Goal: Use online tool/utility

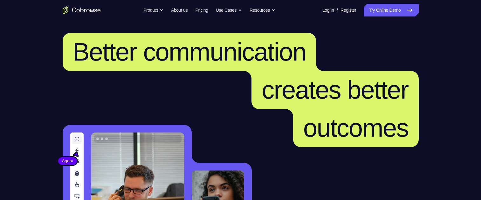
click at [371, 7] on link "Try Online Demo" at bounding box center [390, 10] width 55 height 13
click at [381, 8] on link "Try Online Demo" at bounding box center [390, 10] width 55 height 13
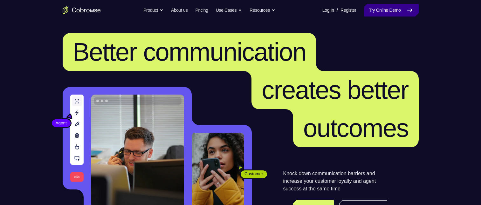
click at [380, 8] on link "Try Online Demo" at bounding box center [390, 10] width 55 height 13
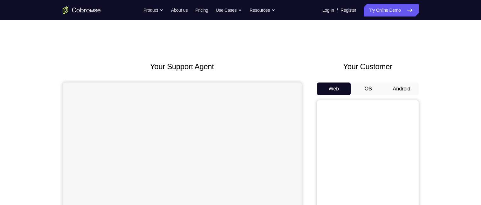
click at [404, 90] on button "Android" at bounding box center [401, 89] width 34 height 13
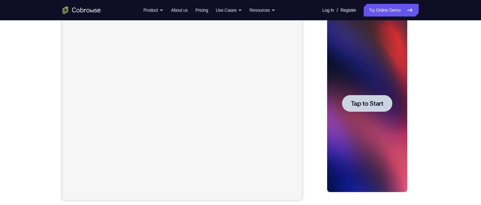
click at [362, 102] on span "Tap to Start" at bounding box center [367, 103] width 32 height 6
click at [362, 102] on div at bounding box center [367, 104] width 80 height 178
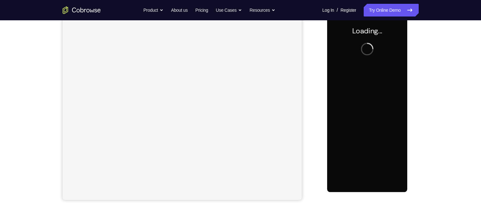
click at [362, 103] on div at bounding box center [367, 104] width 80 height 178
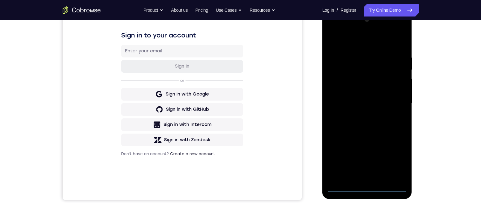
drag, startPoint x: 345, startPoint y: 187, endPoint x: 345, endPoint y: 183, distance: 3.8
click at [345, 186] on div at bounding box center [367, 104] width 80 height 178
click at [345, 183] on div at bounding box center [367, 104] width 80 height 178
click at [345, 184] on div at bounding box center [367, 104] width 80 height 178
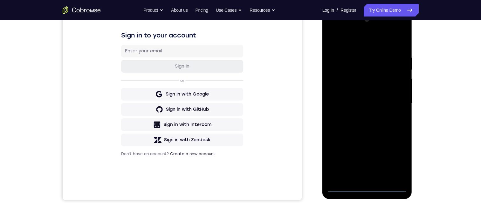
click at [345, 184] on div at bounding box center [367, 104] width 80 height 178
drag, startPoint x: 345, startPoint y: 184, endPoint x: 361, endPoint y: 186, distance: 16.4
click at [345, 184] on div at bounding box center [367, 104] width 80 height 178
click at [366, 185] on div at bounding box center [367, 104] width 80 height 178
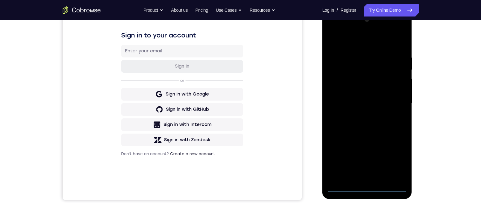
click at [366, 185] on div at bounding box center [367, 104] width 80 height 178
click at [391, 189] on div at bounding box center [367, 104] width 80 height 178
click at [387, 187] on div at bounding box center [367, 104] width 80 height 178
drag, startPoint x: 387, startPoint y: 187, endPoint x: 376, endPoint y: 185, distance: 10.9
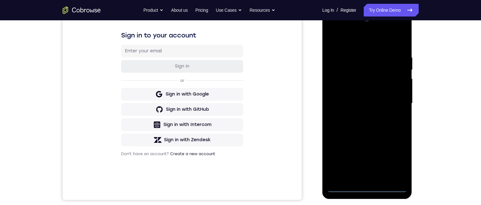
click at [385, 187] on div at bounding box center [367, 104] width 80 height 178
click at [380, 186] on div at bounding box center [367, 104] width 80 height 178
click at [368, 185] on div at bounding box center [367, 104] width 80 height 178
click at [348, 184] on div at bounding box center [367, 104] width 80 height 178
click at [348, 185] on div at bounding box center [367, 104] width 80 height 178
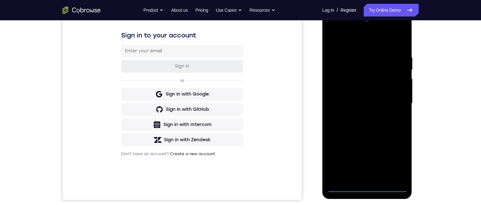
click at [345, 185] on div at bounding box center [367, 104] width 80 height 178
click at [344, 184] on div at bounding box center [367, 104] width 80 height 178
click at [345, 184] on div at bounding box center [367, 104] width 80 height 178
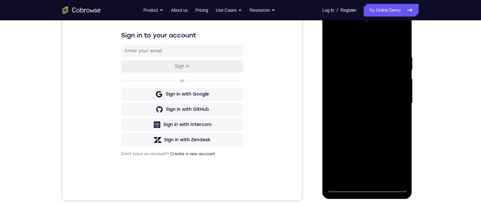
click at [345, 184] on div at bounding box center [367, 104] width 80 height 178
click at [345, 183] on div at bounding box center [367, 104] width 80 height 178
drag, startPoint x: 334, startPoint y: 182, endPoint x: 345, endPoint y: 187, distance: 11.5
drag, startPoint x: 332, startPoint y: 137, endPoint x: 355, endPoint y: 135, distance: 23.6
click at [332, 137] on div at bounding box center [367, 104] width 80 height 178
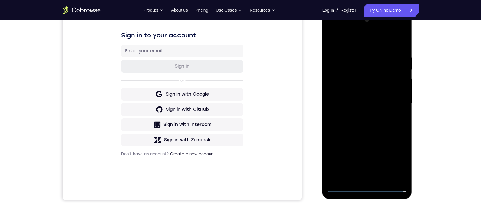
click at [393, 158] on div at bounding box center [367, 104] width 80 height 178
click at [360, 29] on div at bounding box center [367, 104] width 80 height 178
click at [331, 27] on div at bounding box center [367, 104] width 80 height 178
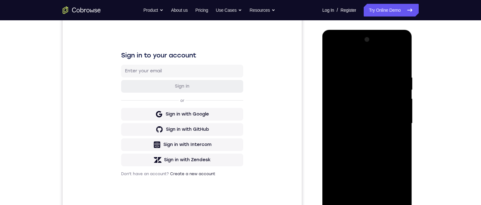
click at [373, 89] on div at bounding box center [367, 124] width 80 height 178
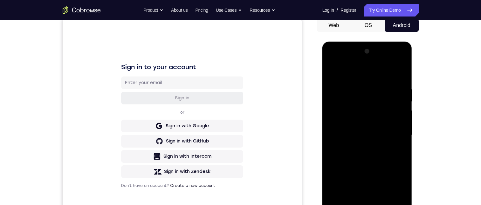
click at [354, 74] on div at bounding box center [367, 135] width 80 height 178
click at [333, 112] on div at bounding box center [367, 135] width 80 height 178
click at [361, 205] on div at bounding box center [367, 135] width 80 height 178
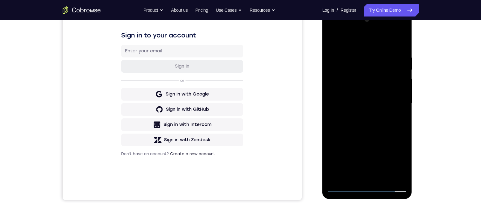
click at [361, 173] on div at bounding box center [367, 104] width 80 height 178
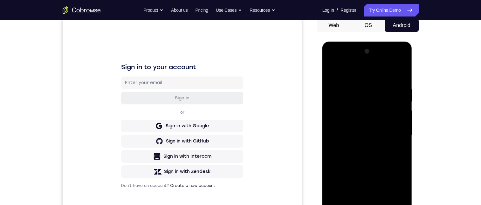
click at [344, 205] on div at bounding box center [367, 135] width 80 height 178
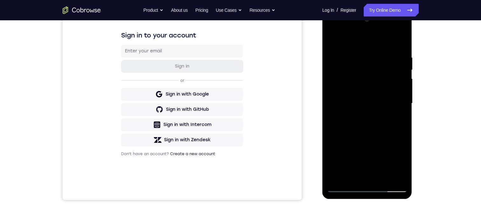
click at [343, 116] on div at bounding box center [367, 104] width 80 height 178
drag, startPoint x: 352, startPoint y: 70, endPoint x: 528, endPoint y: 204, distance: 220.9
click at [352, 70] on div at bounding box center [367, 104] width 80 height 178
click at [366, 109] on div at bounding box center [367, 104] width 80 height 178
click at [333, 37] on div at bounding box center [367, 104] width 80 height 178
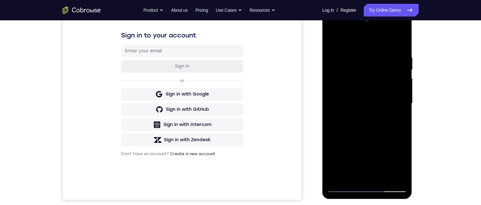
click at [374, 108] on div at bounding box center [367, 104] width 80 height 178
click at [353, 73] on div at bounding box center [367, 104] width 80 height 178
click at [375, 84] on div at bounding box center [367, 104] width 80 height 178
click at [330, 38] on div at bounding box center [367, 104] width 80 height 178
click at [330, 39] on div at bounding box center [367, 104] width 80 height 178
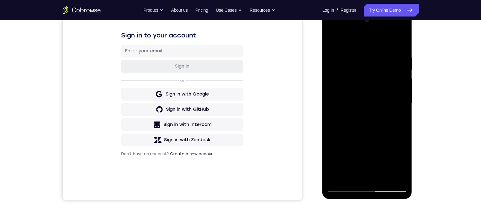
click at [370, 72] on div at bounding box center [367, 104] width 80 height 178
drag, startPoint x: 355, startPoint y: 66, endPoint x: 354, endPoint y: 70, distance: 3.9
click at [355, 66] on div at bounding box center [367, 104] width 80 height 178
click at [344, 70] on div at bounding box center [367, 104] width 80 height 178
click at [390, 96] on div at bounding box center [367, 104] width 80 height 178
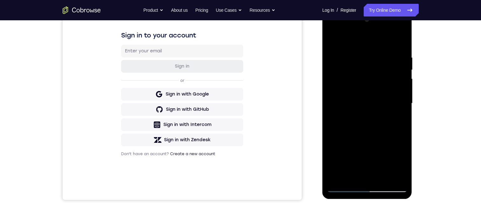
click at [359, 73] on div at bounding box center [367, 104] width 80 height 178
click at [355, 71] on div at bounding box center [367, 104] width 80 height 178
drag, startPoint x: 366, startPoint y: 93, endPoint x: 364, endPoint y: 96, distance: 3.4
click at [365, 95] on div at bounding box center [367, 104] width 80 height 178
click at [381, 70] on div at bounding box center [367, 104] width 80 height 178
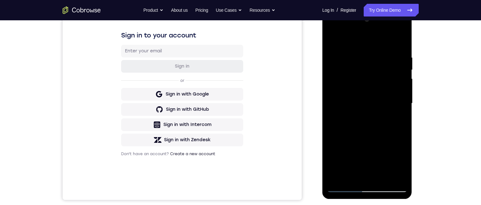
click at [375, 98] on div at bounding box center [367, 104] width 80 height 178
click at [344, 186] on div at bounding box center [367, 104] width 80 height 178
click at [347, 80] on div at bounding box center [367, 104] width 80 height 178
click at [369, 175] on div at bounding box center [367, 104] width 80 height 178
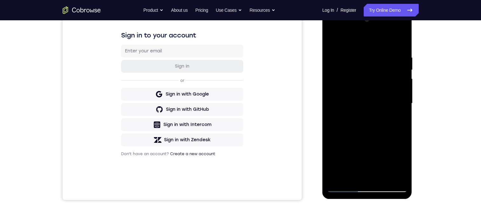
click at [348, 185] on div at bounding box center [367, 104] width 80 height 178
click at [346, 184] on div at bounding box center [367, 104] width 80 height 178
click at [345, 190] on div at bounding box center [367, 104] width 80 height 178
click at [343, 187] on div at bounding box center [367, 104] width 80 height 178
click at [343, 183] on div at bounding box center [367, 104] width 80 height 178
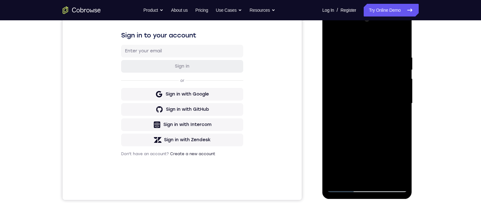
click at [390, 102] on div at bounding box center [367, 104] width 80 height 178
click at [354, 178] on div at bounding box center [367, 104] width 80 height 178
click at [361, 149] on div at bounding box center [367, 104] width 80 height 178
click at [351, 95] on div at bounding box center [367, 104] width 80 height 178
click at [379, 94] on div at bounding box center [367, 104] width 80 height 178
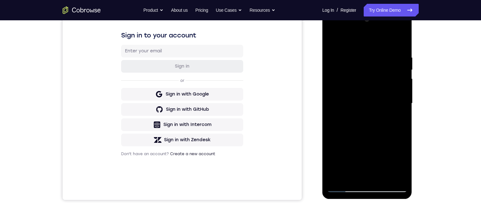
click at [371, 101] on div at bounding box center [367, 104] width 80 height 178
click at [373, 119] on div at bounding box center [367, 104] width 80 height 178
drag, startPoint x: 350, startPoint y: 98, endPoint x: 355, endPoint y: 99, distance: 5.8
click at [349, 98] on div at bounding box center [367, 104] width 80 height 178
click at [366, 103] on div at bounding box center [367, 104] width 80 height 178
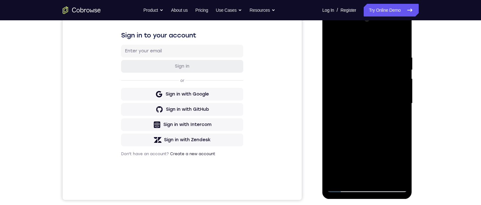
click at [365, 124] on div at bounding box center [367, 104] width 80 height 178
click at [376, 138] on div at bounding box center [367, 104] width 80 height 178
click at [377, 138] on div at bounding box center [367, 104] width 80 height 178
click at [371, 155] on div at bounding box center [367, 104] width 80 height 178
click at [360, 175] on div at bounding box center [367, 104] width 80 height 178
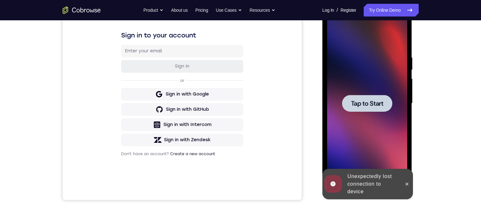
click at [367, 99] on div at bounding box center [367, 103] width 50 height 17
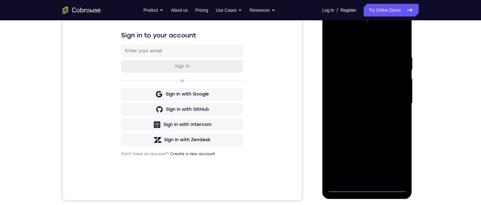
click at [345, 187] on div at bounding box center [367, 104] width 80 height 178
click at [341, 185] on div at bounding box center [367, 104] width 80 height 178
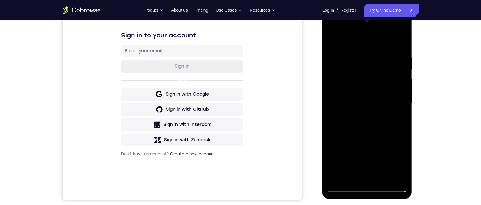
click at [341, 185] on div at bounding box center [367, 104] width 80 height 178
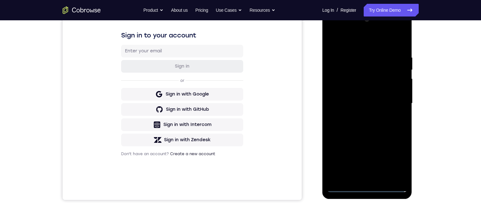
click at [341, 185] on div at bounding box center [367, 104] width 80 height 178
click at [344, 184] on div at bounding box center [367, 104] width 80 height 178
click at [389, 186] on div at bounding box center [367, 104] width 80 height 178
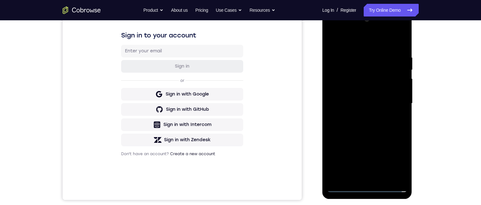
click at [389, 186] on div at bounding box center [367, 104] width 80 height 178
click at [390, 185] on div at bounding box center [367, 104] width 80 height 178
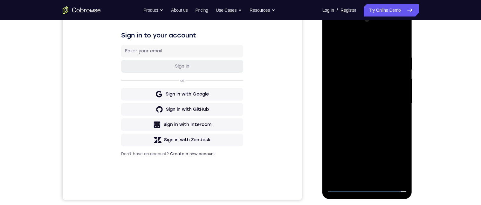
click at [390, 185] on div at bounding box center [367, 104] width 80 height 178
click at [386, 189] on div at bounding box center [367, 104] width 80 height 178
click at [387, 189] on div at bounding box center [367, 104] width 80 height 178
click at [387, 188] on div at bounding box center [367, 104] width 80 height 178
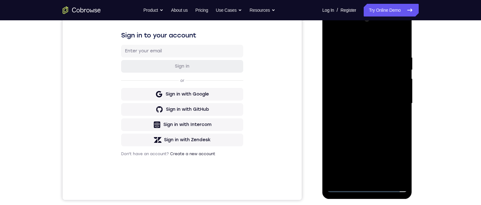
click at [387, 188] on div at bounding box center [367, 104] width 80 height 178
click at [386, 187] on div at bounding box center [367, 104] width 80 height 178
click at [386, 188] on div at bounding box center [367, 104] width 80 height 178
click at [385, 189] on div at bounding box center [367, 104] width 80 height 178
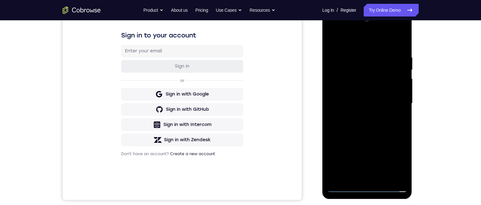
click at [382, 186] on div at bounding box center [367, 104] width 80 height 178
click at [383, 185] on div at bounding box center [367, 104] width 80 height 178
click at [384, 186] on div at bounding box center [367, 104] width 80 height 178
click at [383, 186] on div at bounding box center [367, 104] width 80 height 178
click at [379, 189] on div at bounding box center [367, 104] width 80 height 178
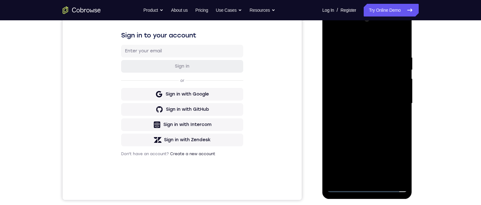
click at [369, 186] on div at bounding box center [367, 104] width 80 height 178
click at [367, 183] on div at bounding box center [367, 104] width 80 height 178
click at [393, 161] on div at bounding box center [367, 104] width 80 height 178
click at [333, 29] on div at bounding box center [367, 104] width 80 height 178
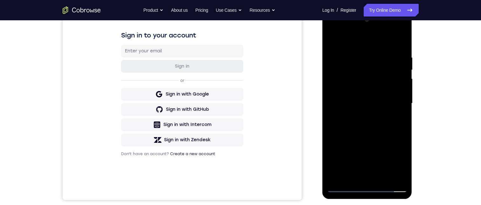
click at [394, 100] on div at bounding box center [367, 104] width 80 height 178
click at [361, 177] on div at bounding box center [367, 104] width 80 height 178
click at [366, 95] on div at bounding box center [367, 104] width 80 height 178
click at [382, 92] on div at bounding box center [367, 104] width 80 height 178
click at [382, 103] on div at bounding box center [367, 104] width 80 height 178
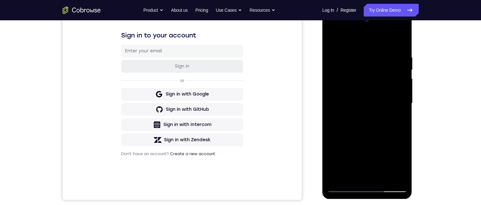
click at [366, 122] on div at bounding box center [367, 104] width 80 height 178
click at [366, 118] on div at bounding box center [367, 104] width 80 height 178
click at [400, 45] on div at bounding box center [367, 104] width 80 height 178
click at [380, 177] on div at bounding box center [367, 104] width 80 height 178
click at [367, 139] on div at bounding box center [367, 104] width 80 height 178
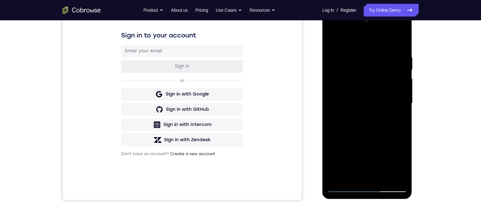
click at [365, 154] on div at bounding box center [367, 104] width 80 height 178
click at [396, 118] on div at bounding box center [367, 104] width 80 height 178
click at [331, 40] on div at bounding box center [367, 104] width 80 height 178
click at [380, 114] on div at bounding box center [367, 104] width 80 height 178
drag, startPoint x: 401, startPoint y: 118, endPoint x: 398, endPoint y: 119, distance: 3.9
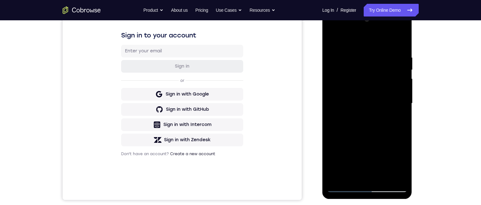
click at [400, 119] on div at bounding box center [367, 104] width 80 height 178
click at [394, 119] on div at bounding box center [367, 104] width 80 height 178
click at [398, 118] on div at bounding box center [367, 104] width 80 height 178
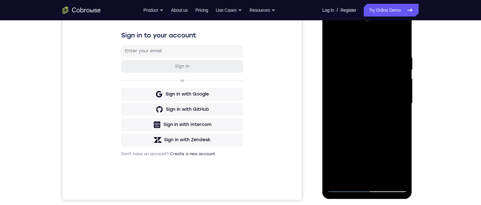
click at [335, 39] on div at bounding box center [367, 104] width 80 height 178
click at [358, 83] on div at bounding box center [367, 104] width 80 height 178
click at [395, 146] on div at bounding box center [367, 104] width 80 height 178
drag, startPoint x: 395, startPoint y: 146, endPoint x: 359, endPoint y: 151, distance: 36.2
click at [357, 163] on div at bounding box center [367, 104] width 80 height 178
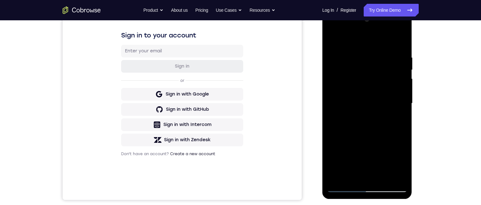
click at [377, 150] on div at bounding box center [367, 104] width 80 height 178
click at [369, 141] on div at bounding box center [367, 104] width 80 height 178
click at [366, 106] on div at bounding box center [367, 104] width 80 height 178
click at [359, 172] on div at bounding box center [367, 104] width 80 height 178
drag, startPoint x: 350, startPoint y: 171, endPoint x: 354, endPoint y: 169, distance: 4.6
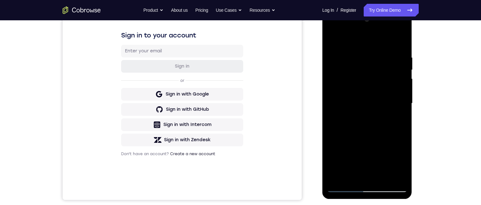
click at [350, 171] on div at bounding box center [367, 104] width 80 height 178
click at [396, 163] on div at bounding box center [367, 104] width 80 height 178
